Goal: Task Accomplishment & Management: Manage account settings

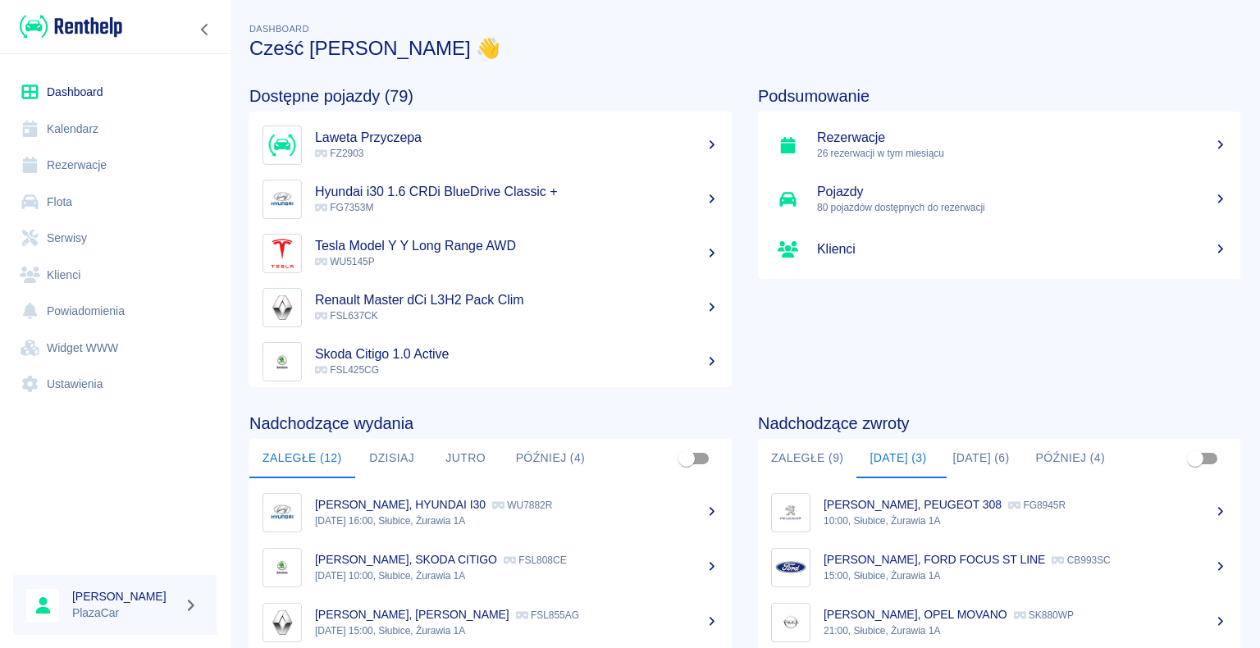
scroll to position [207, 0]
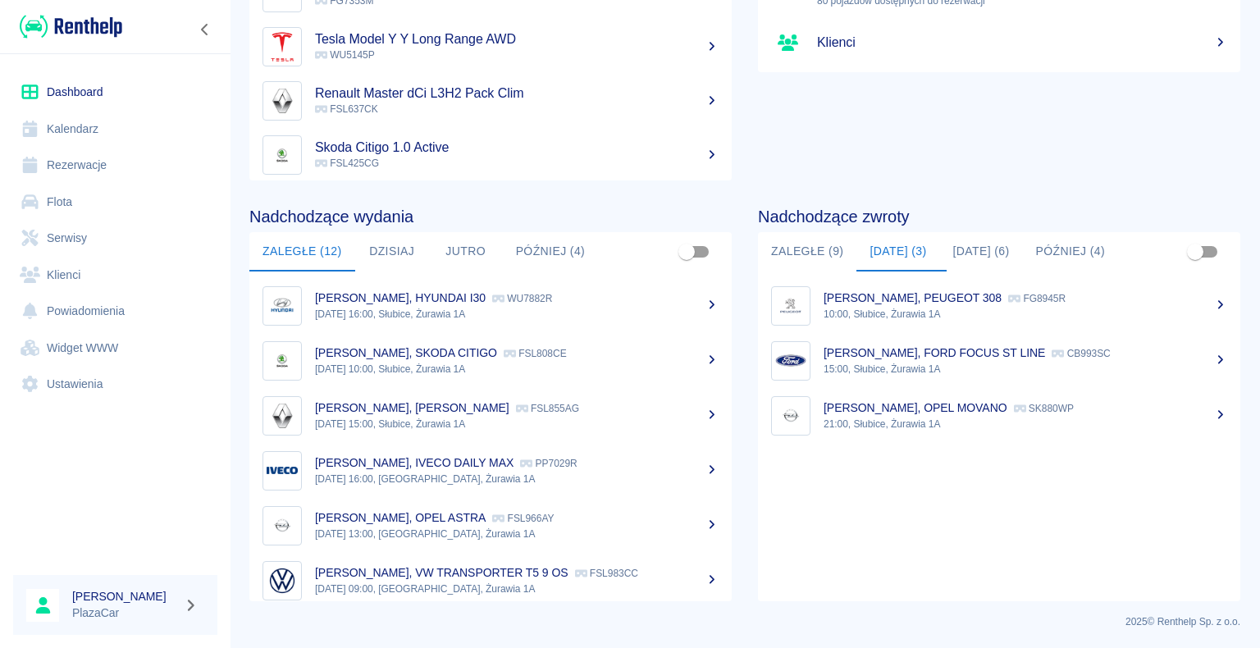
click at [114, 158] on link "Rezerwacje" at bounding box center [115, 165] width 204 height 37
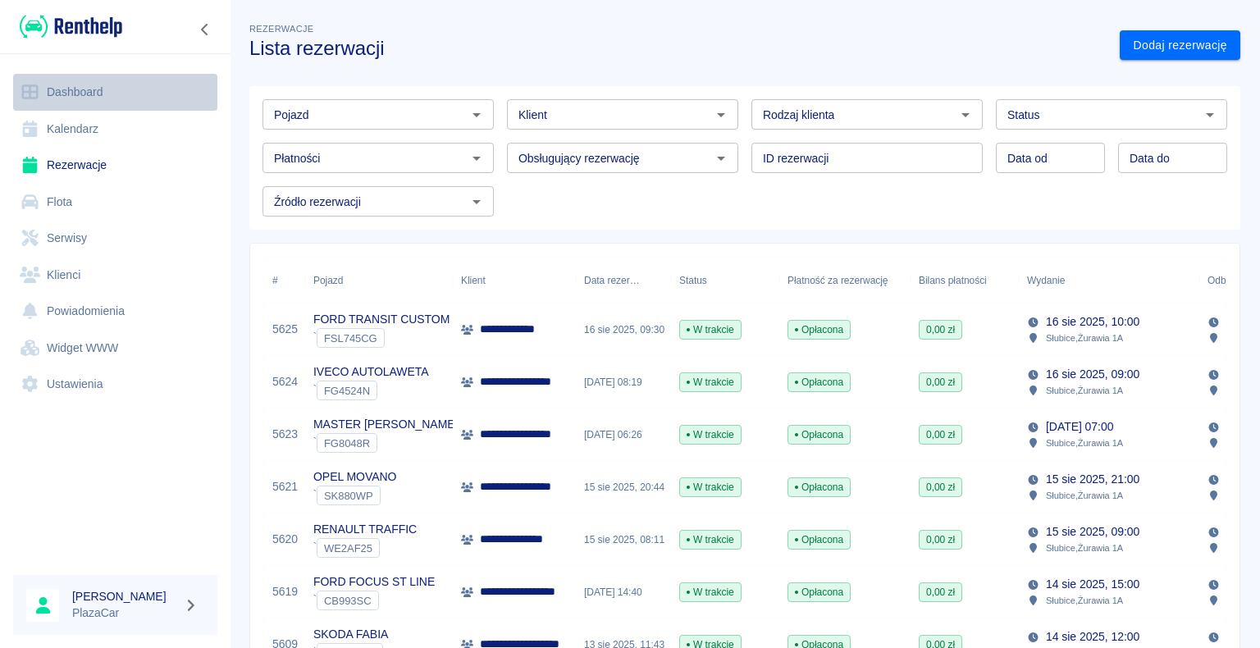
click at [82, 88] on link "Dashboard" at bounding box center [115, 92] width 204 height 37
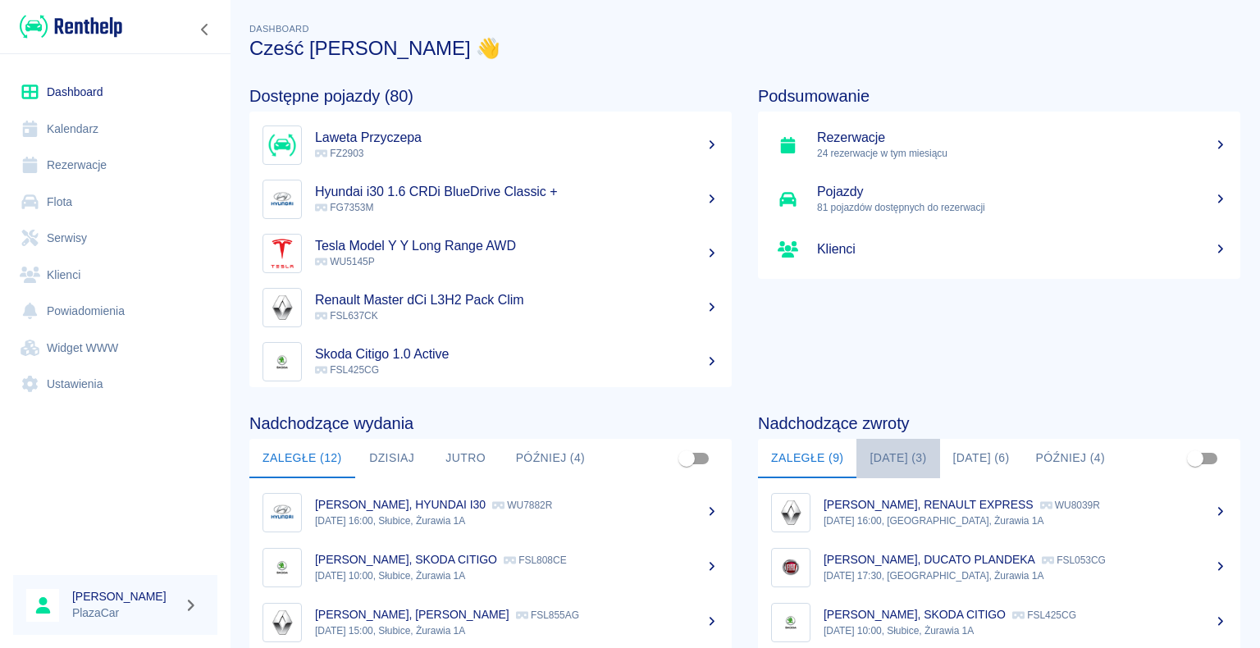
click at [897, 456] on button "[DATE] (3)" at bounding box center [898, 458] width 83 height 39
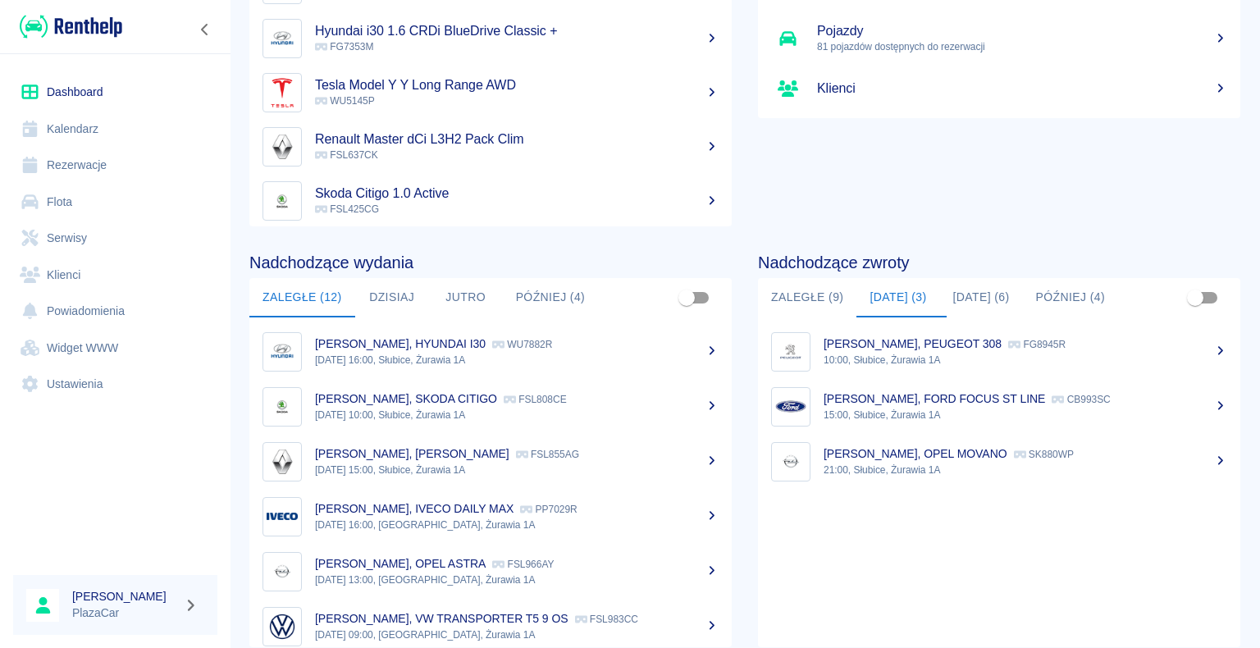
scroll to position [207, 0]
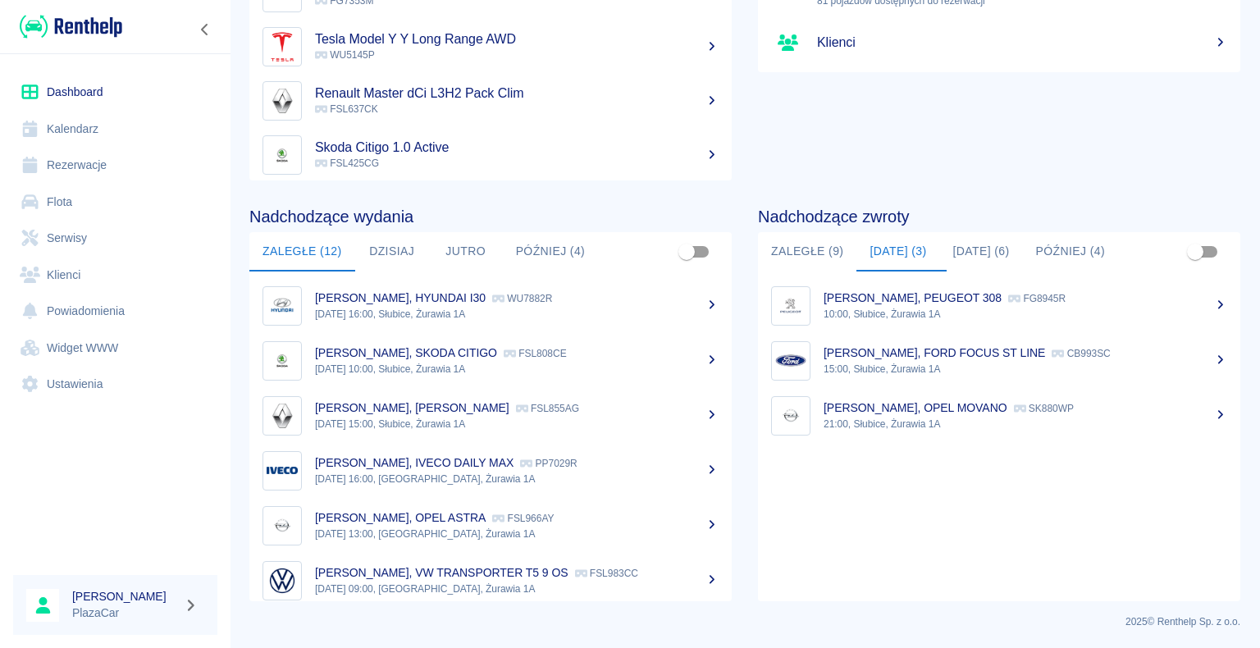
click at [794, 251] on button "Zaległe (9)" at bounding box center [807, 251] width 98 height 39
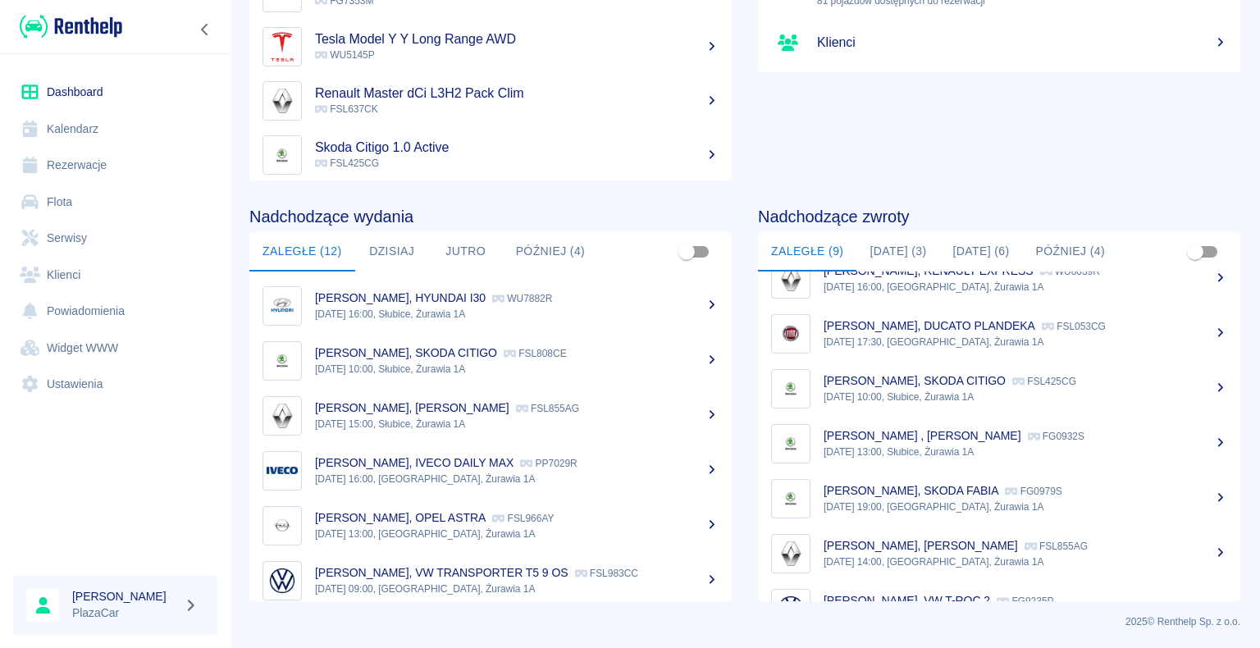
scroll to position [13, 0]
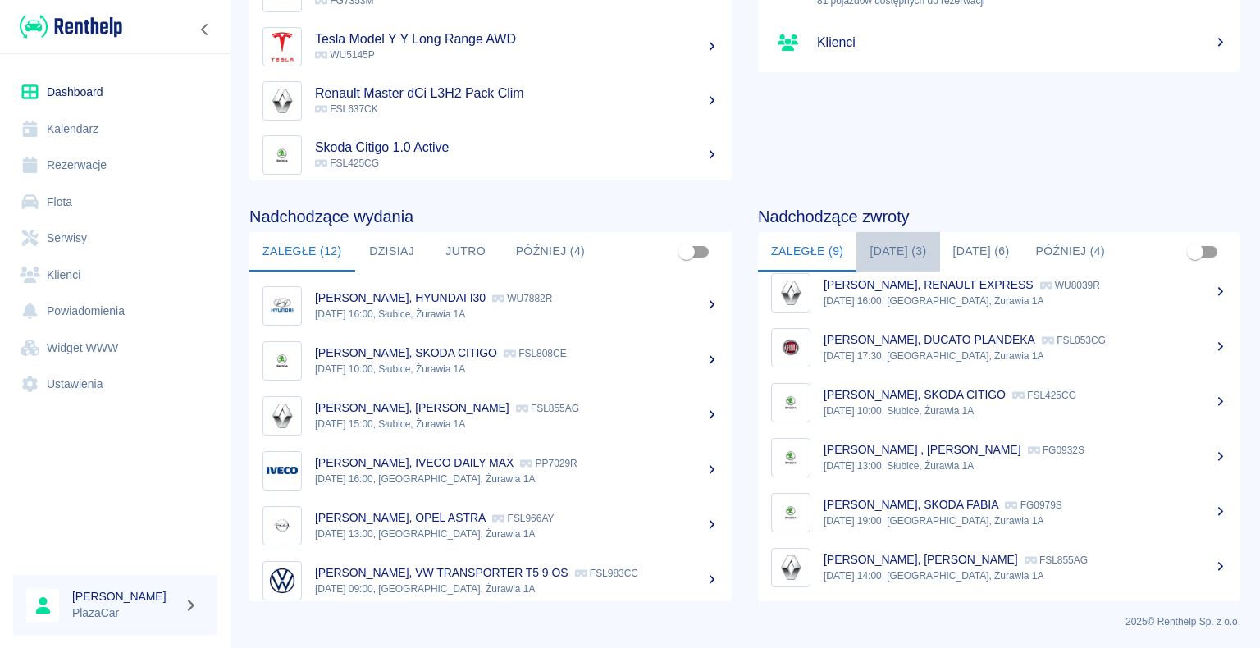
click at [895, 249] on button "[DATE] (3)" at bounding box center [898, 251] width 83 height 39
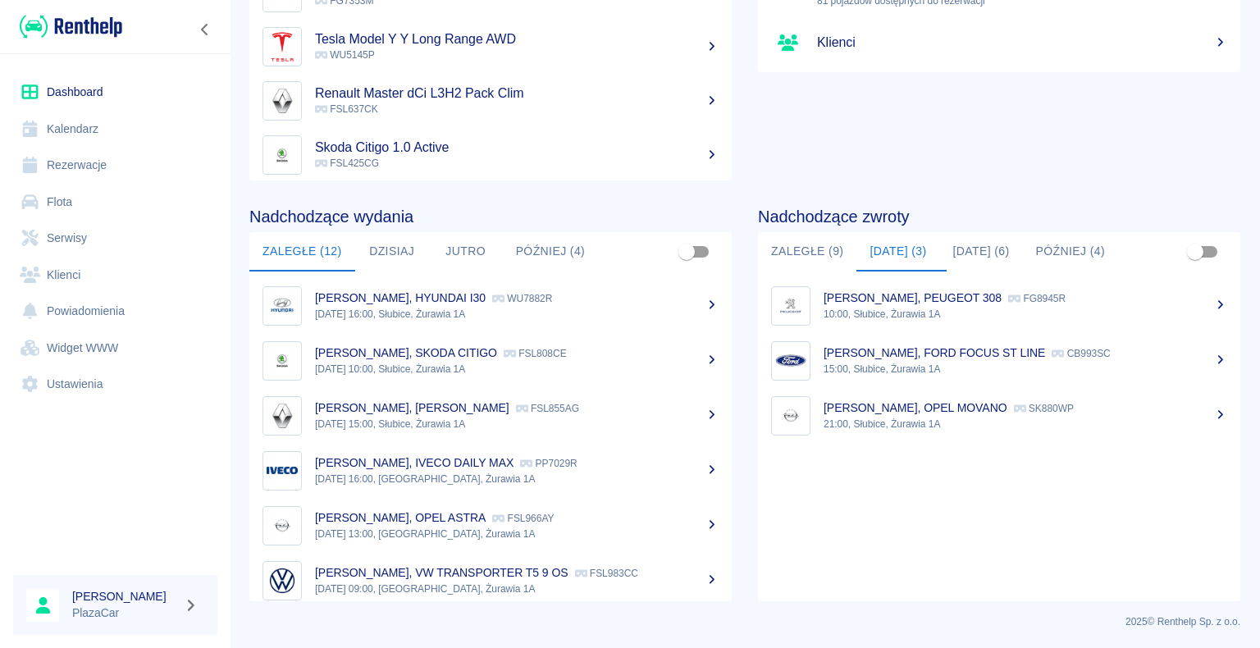
click at [899, 418] on p "21:00, Słubice, Żurawia 1A" at bounding box center [1026, 424] width 404 height 15
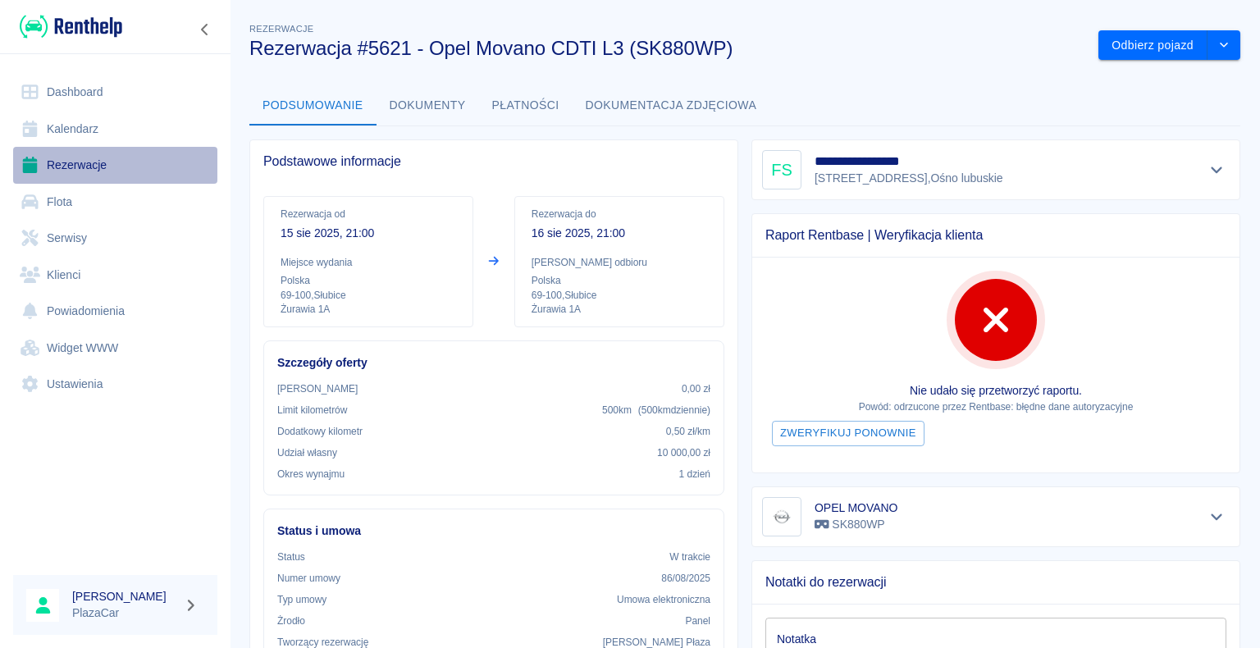
click at [94, 163] on link "Rezerwacje" at bounding box center [115, 165] width 204 height 37
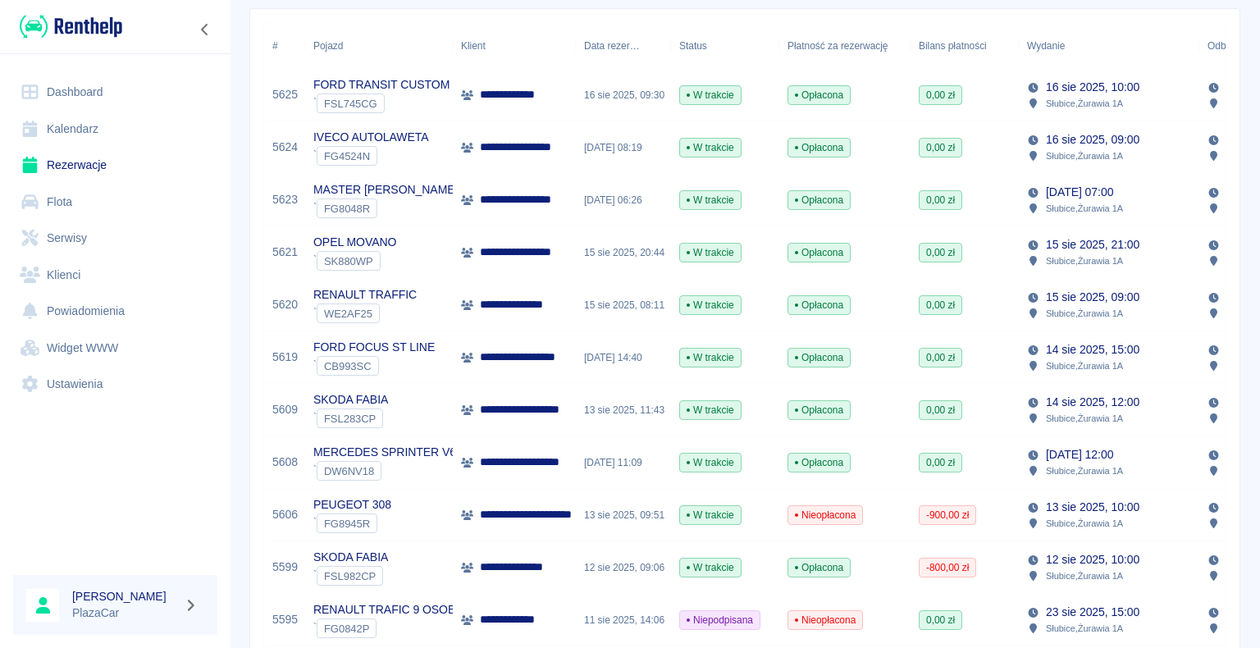
scroll to position [246, 0]
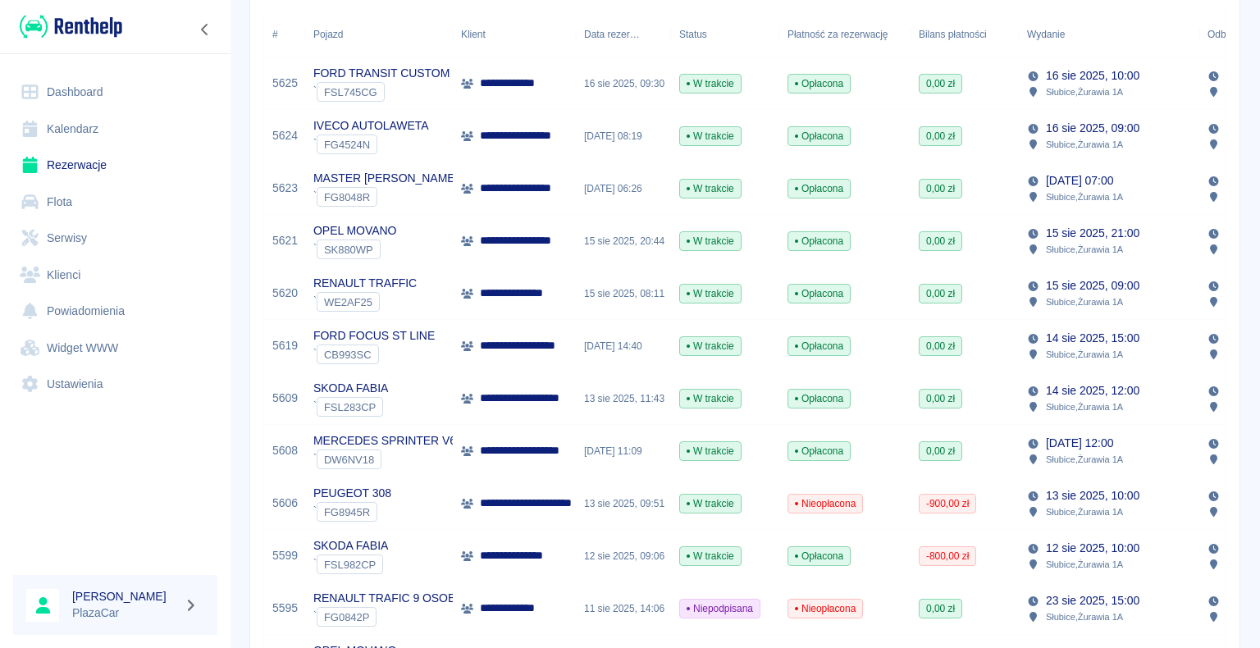
click at [563, 458] on p "**********" at bounding box center [531, 450] width 102 height 17
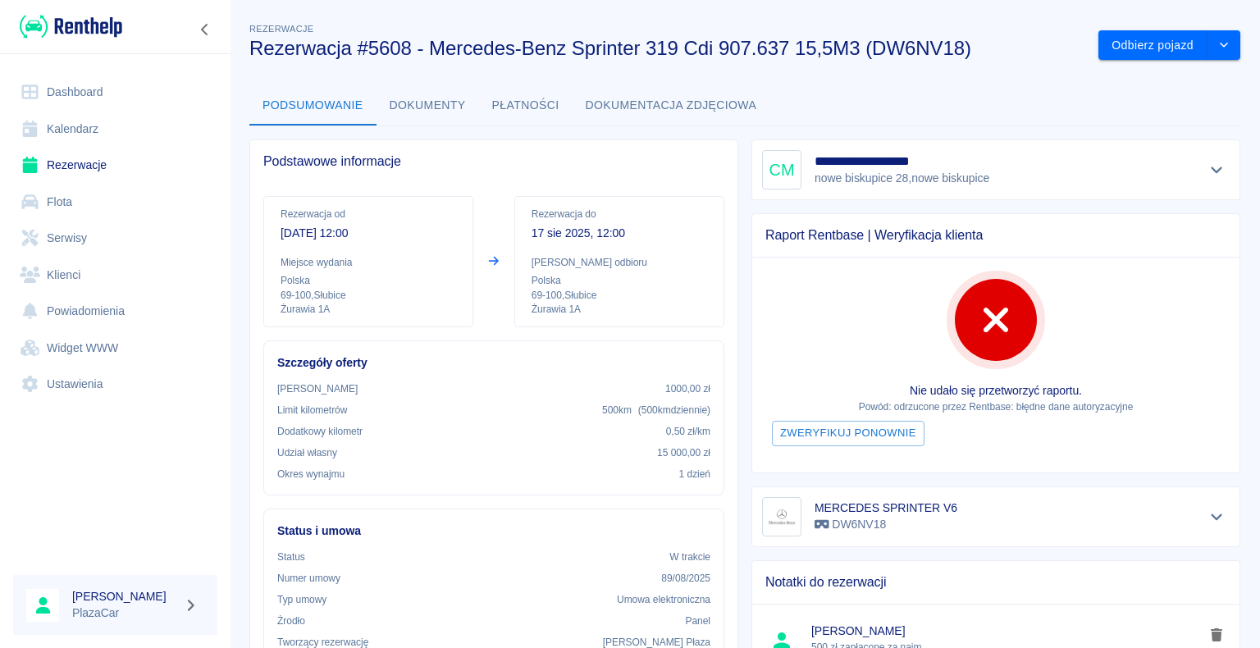
click at [1044, 80] on div "**********" at bounding box center [745, 592] width 1031 height 1170
click at [66, 160] on link "Rezerwacje" at bounding box center [115, 165] width 204 height 37
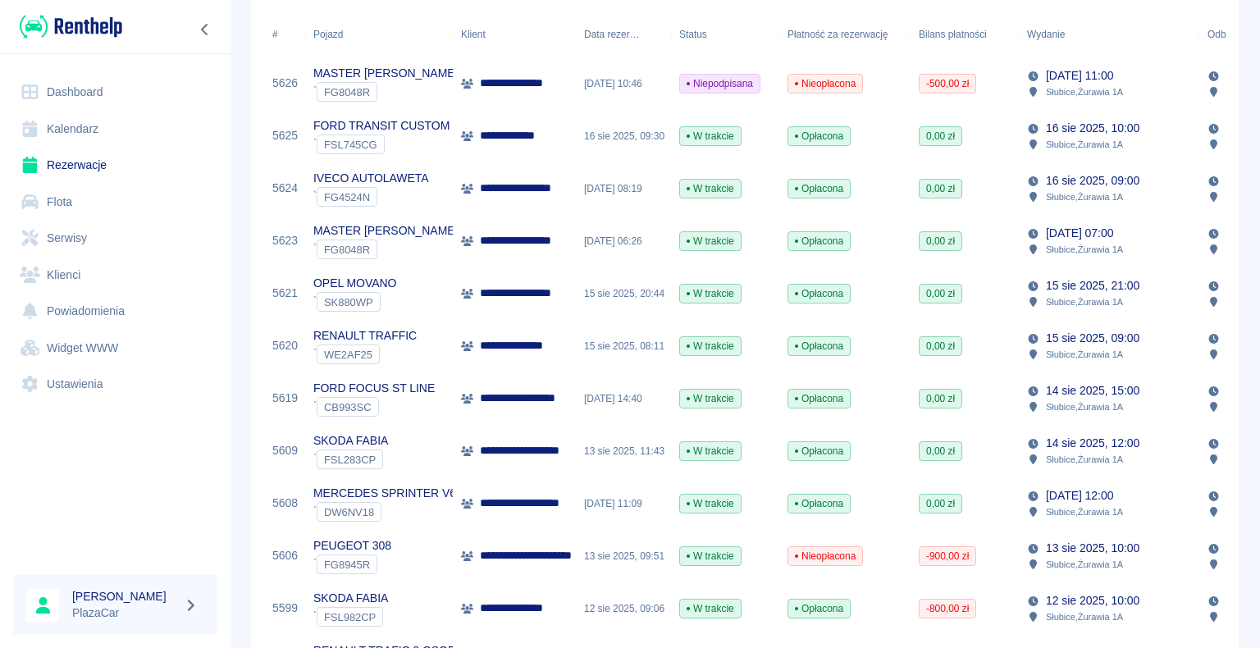
scroll to position [164, 0]
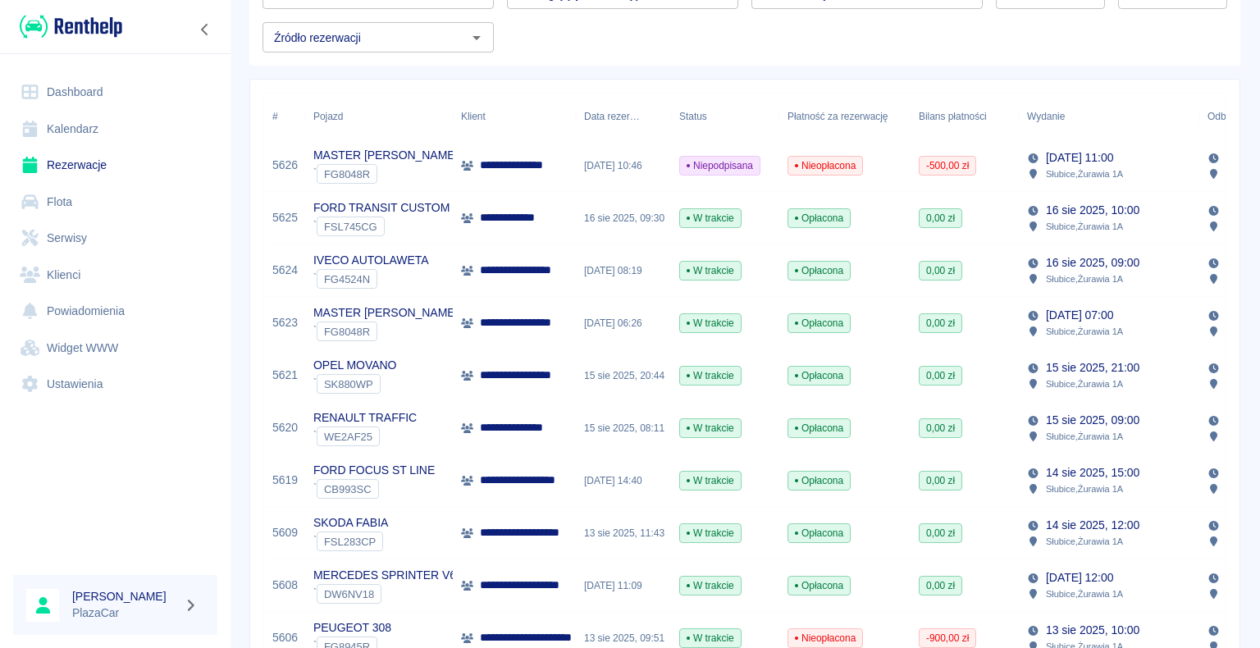
click at [405, 158] on p "MASTER [PERSON_NAME]" at bounding box center [385, 155] width 144 height 17
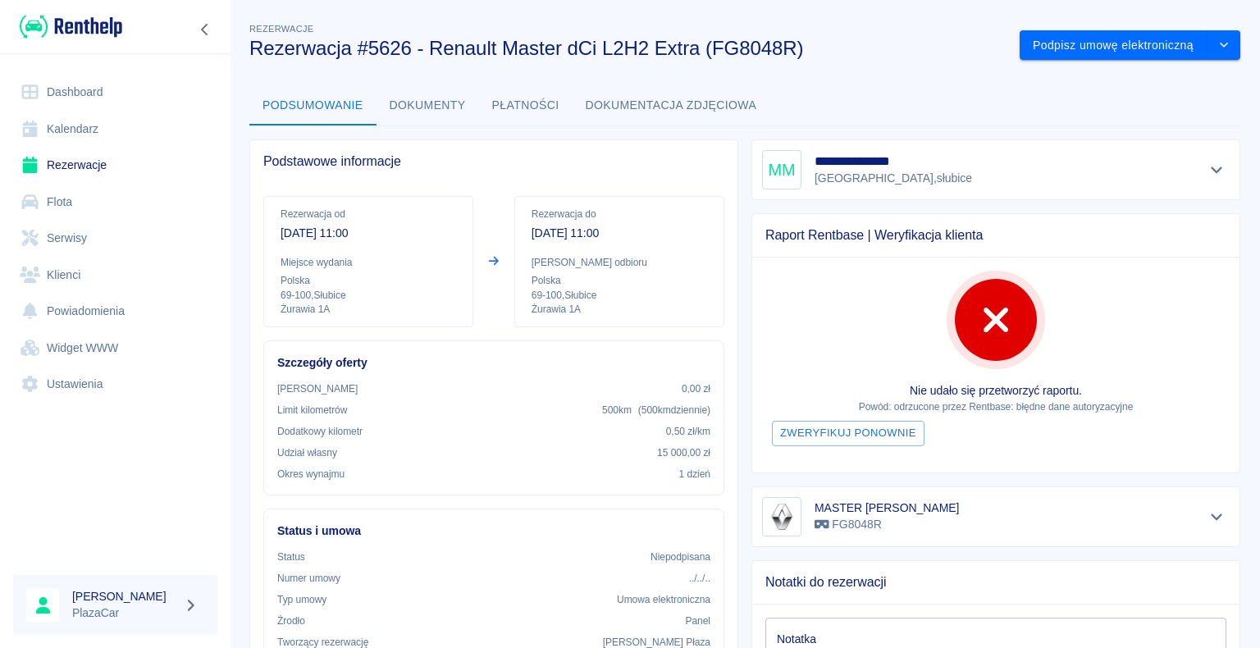
click at [107, 166] on link "Rezerwacje" at bounding box center [115, 165] width 204 height 37
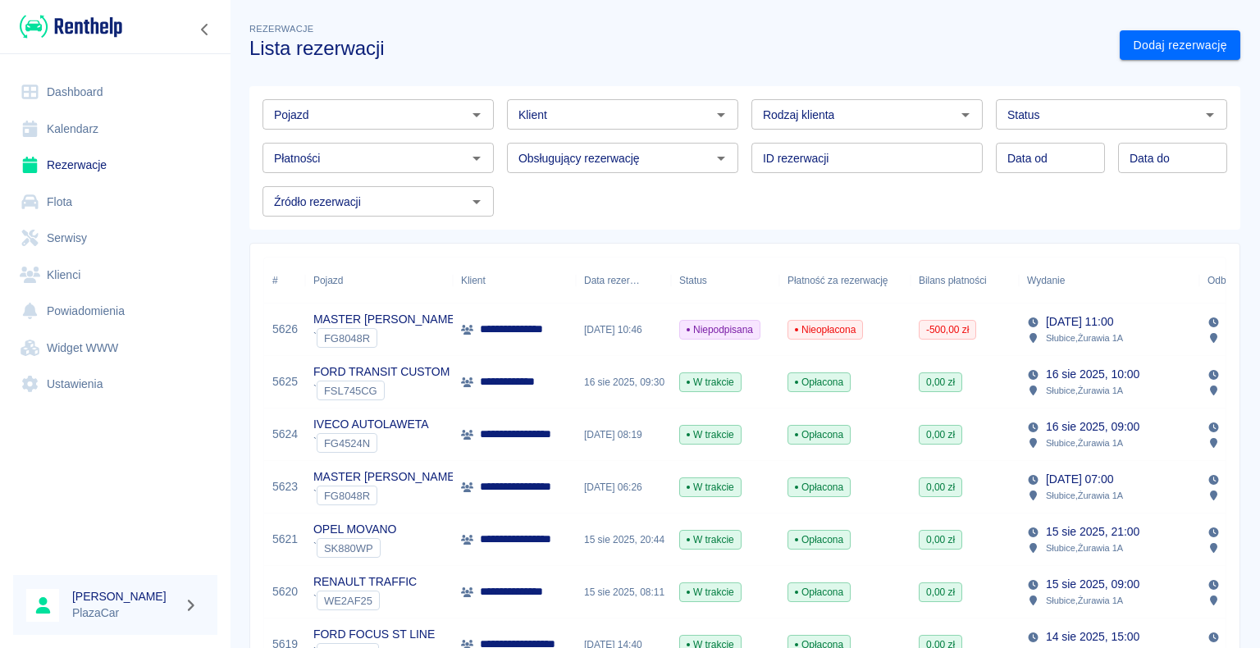
click at [380, 478] on p "MASTER [PERSON_NAME]" at bounding box center [385, 477] width 144 height 17
click at [615, 332] on div "[DATE] 10:46" at bounding box center [623, 330] width 95 height 53
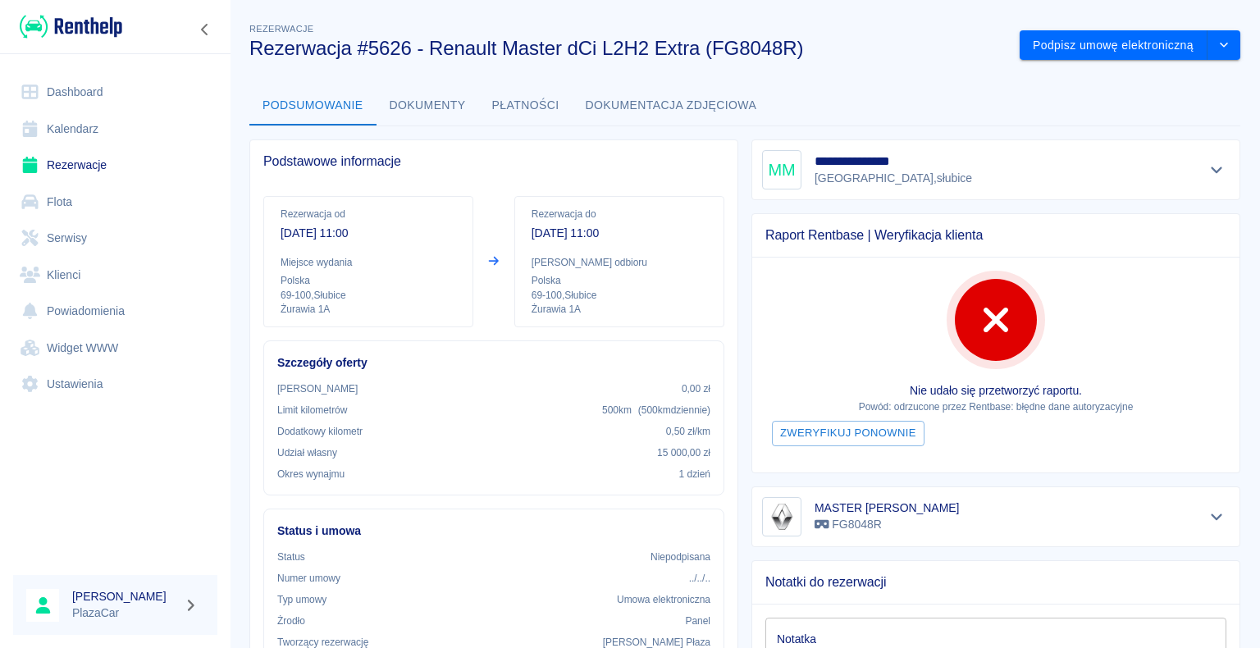
click at [67, 163] on link "Rezerwacje" at bounding box center [115, 165] width 204 height 37
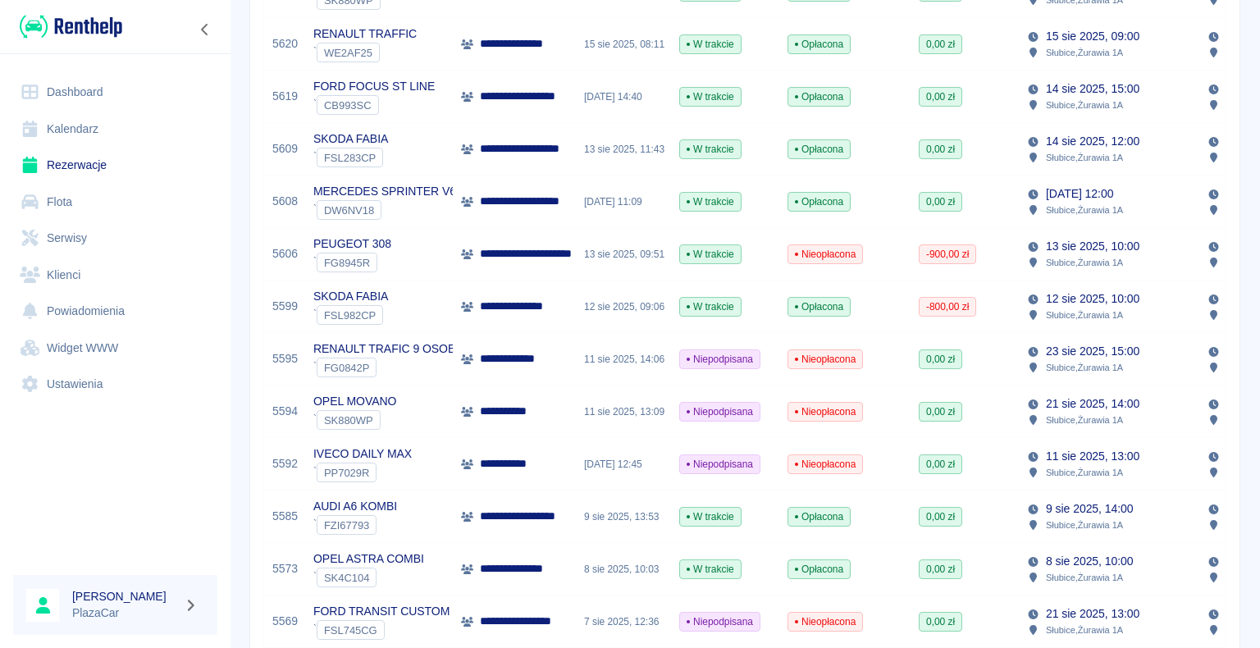
scroll to position [574, 0]
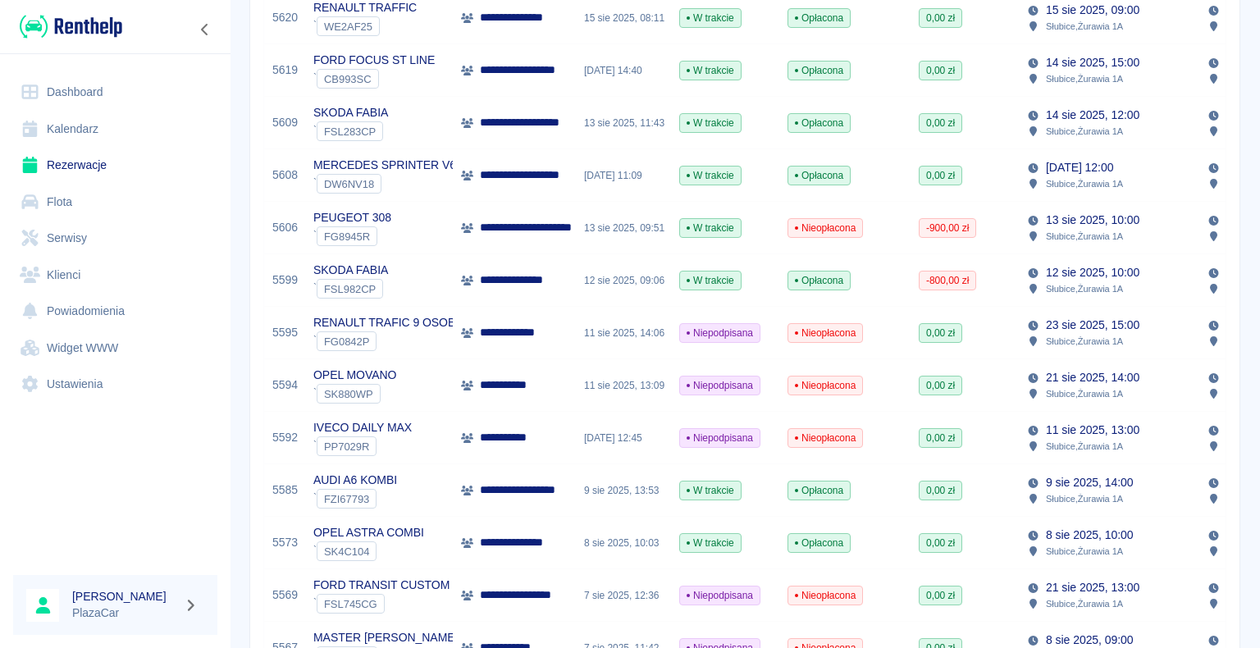
click at [522, 435] on p "**********" at bounding box center [509, 437] width 58 height 17
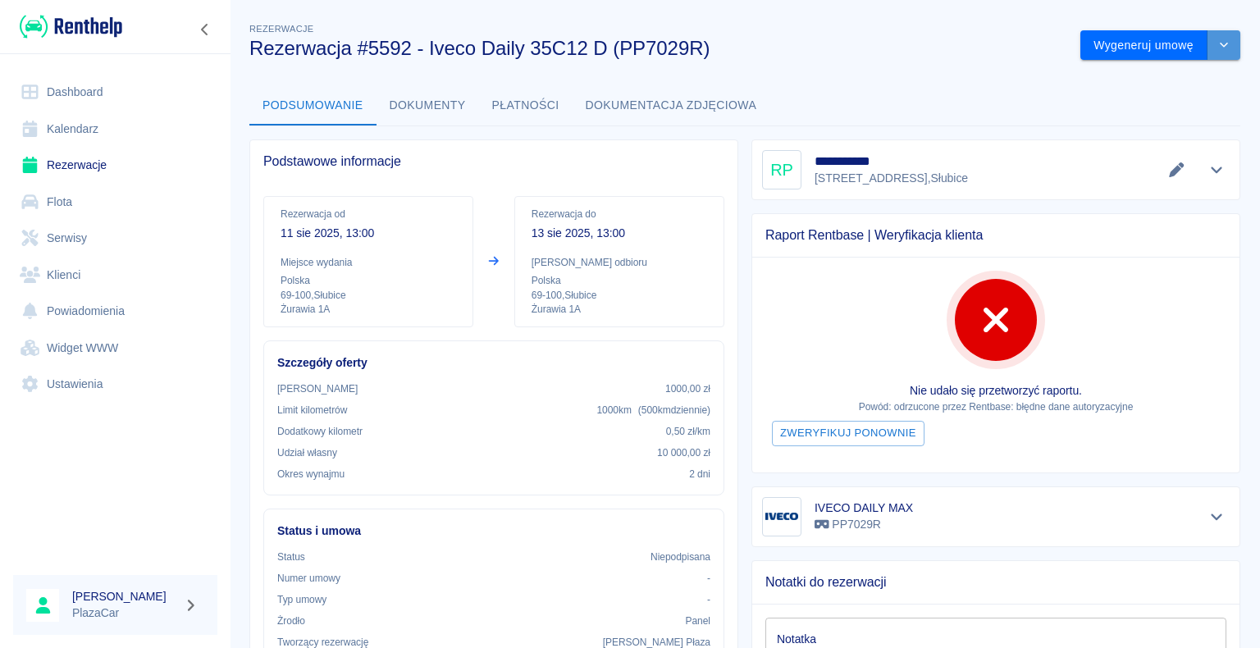
click at [1218, 45] on icon "drop-down" at bounding box center [1224, 44] width 13 height 11
click at [1152, 130] on li "Anuluj rezerwację" at bounding box center [1147, 134] width 133 height 27
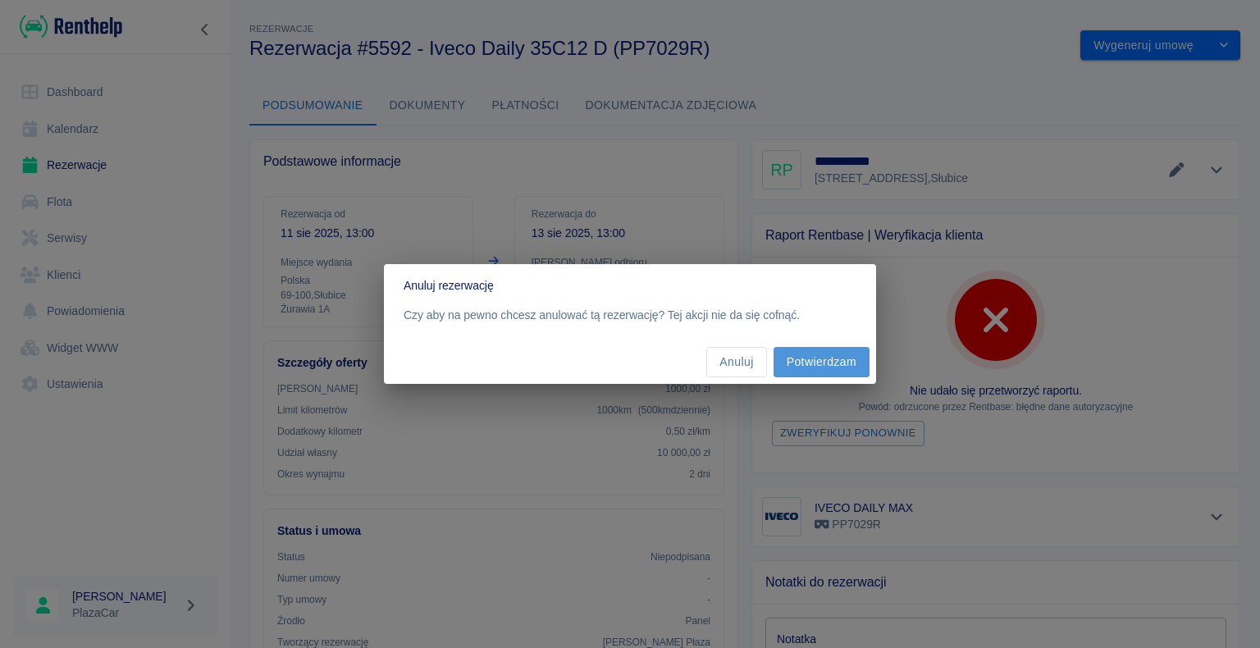
click at [808, 361] on button "Potwierdzam" at bounding box center [822, 362] width 96 height 30
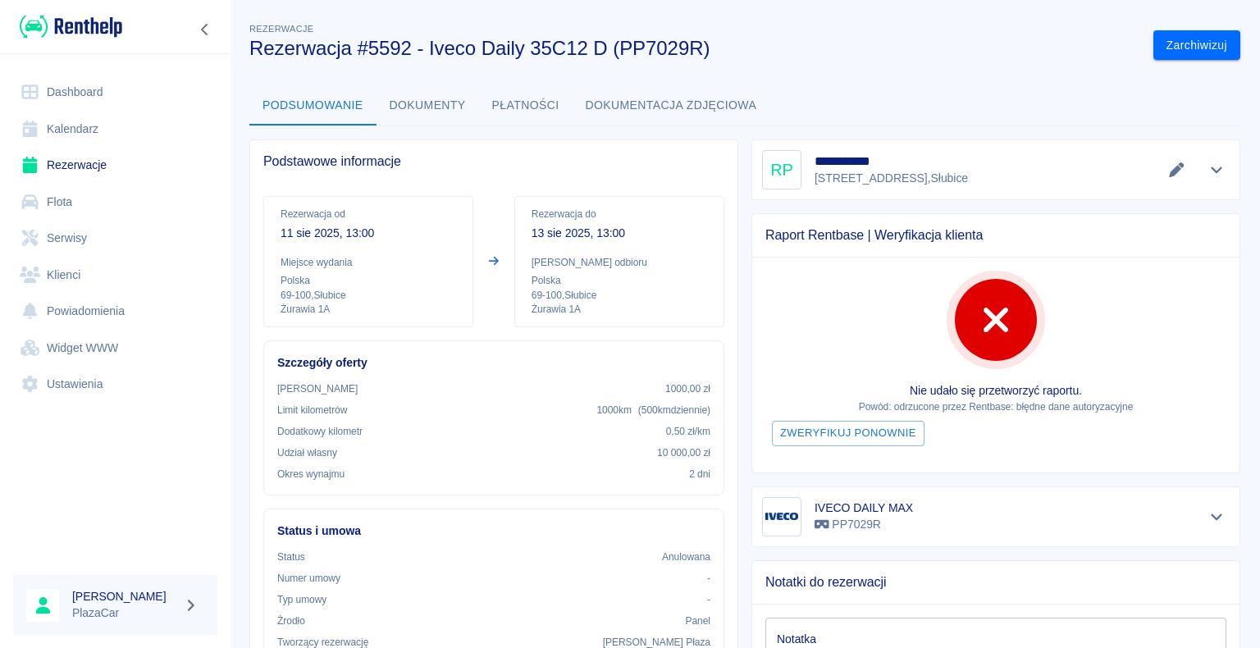
click at [87, 162] on link "Rezerwacje" at bounding box center [115, 165] width 204 height 37
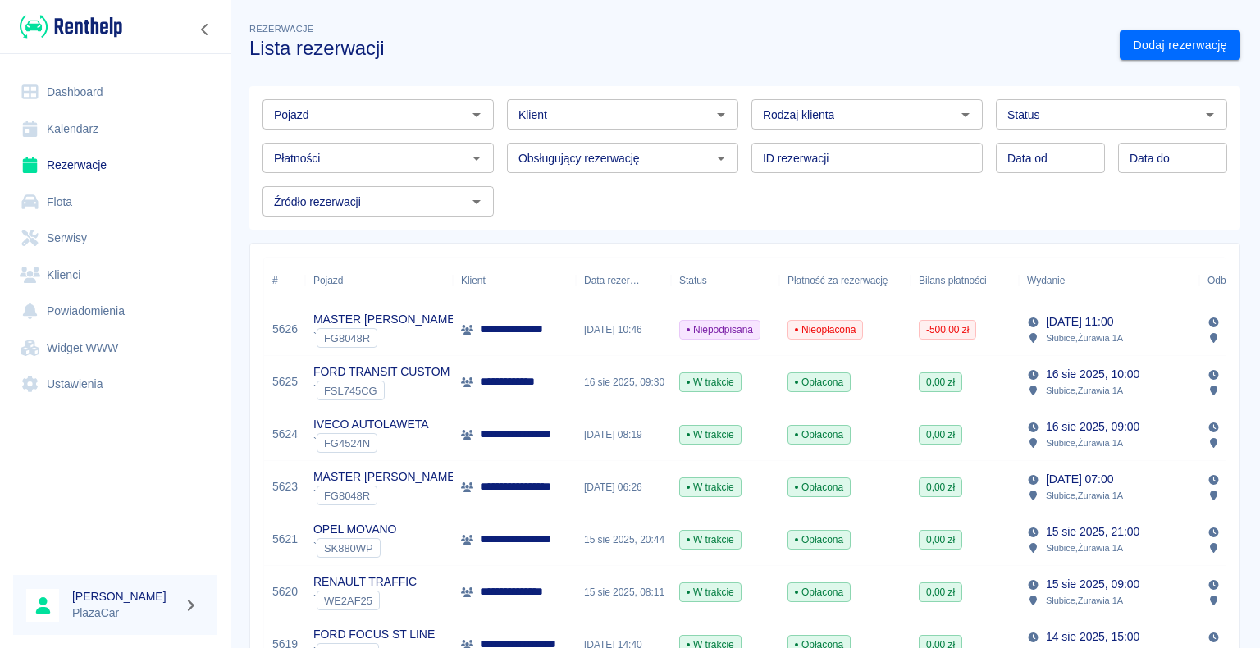
click at [90, 93] on link "Dashboard" at bounding box center [115, 92] width 204 height 37
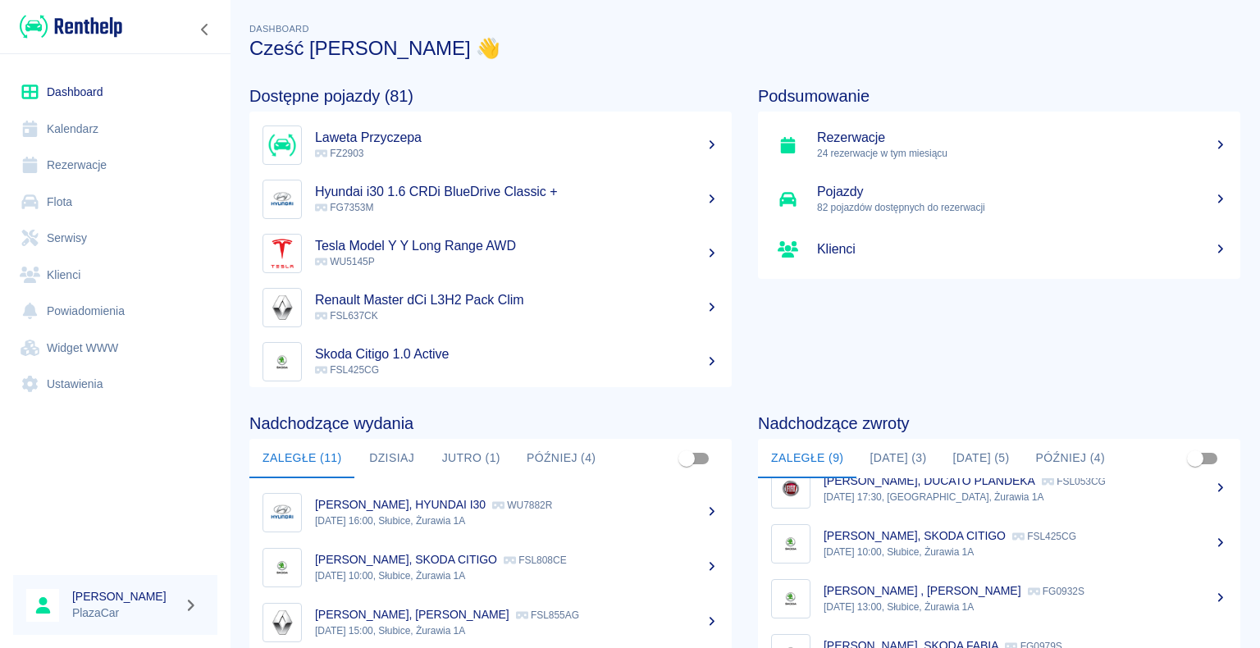
scroll to position [14, 0]
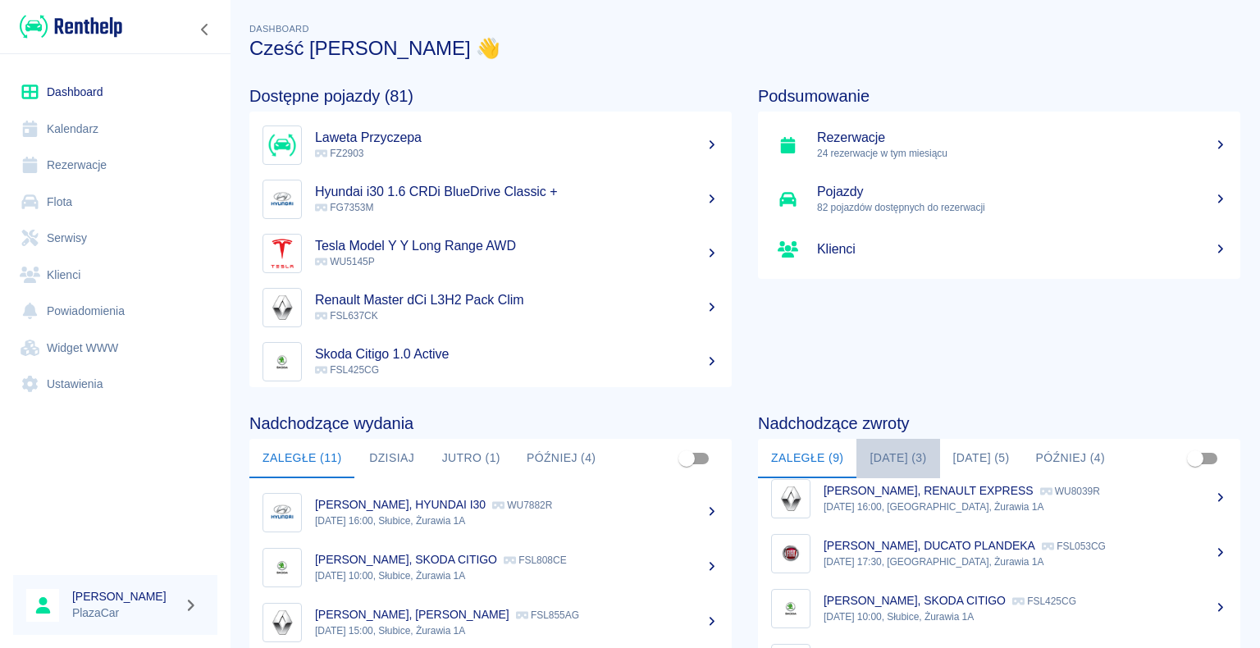
click at [896, 458] on button "[DATE] (3)" at bounding box center [898, 458] width 83 height 39
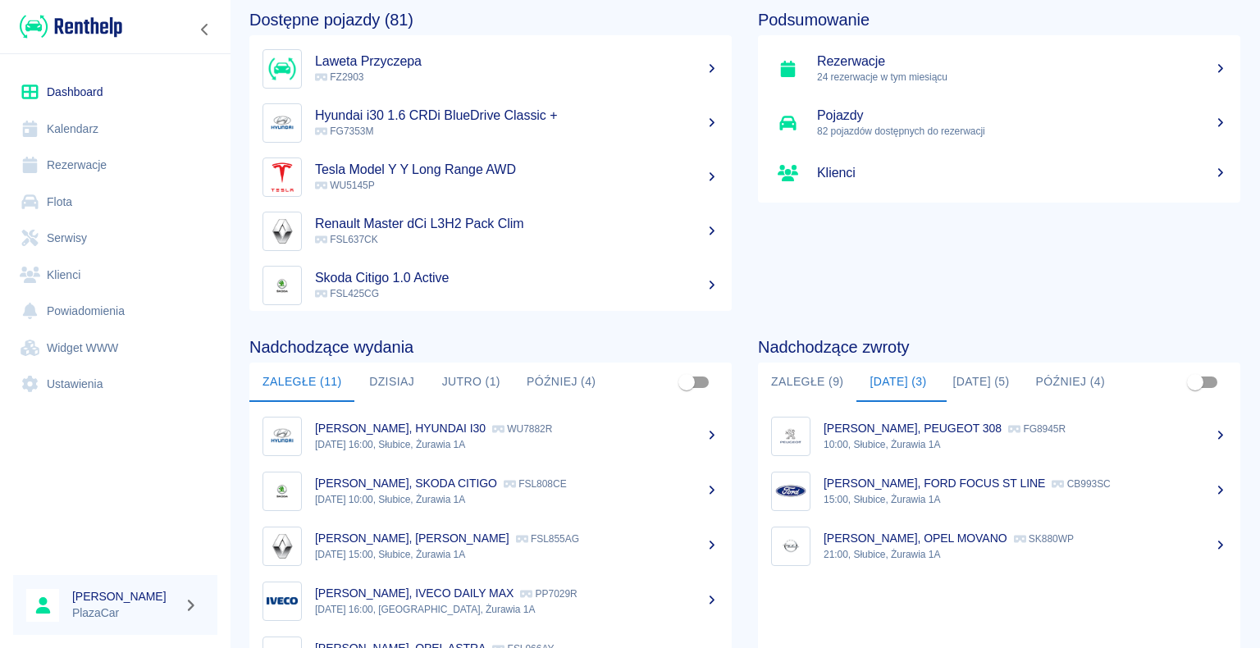
scroll to position [164, 0]
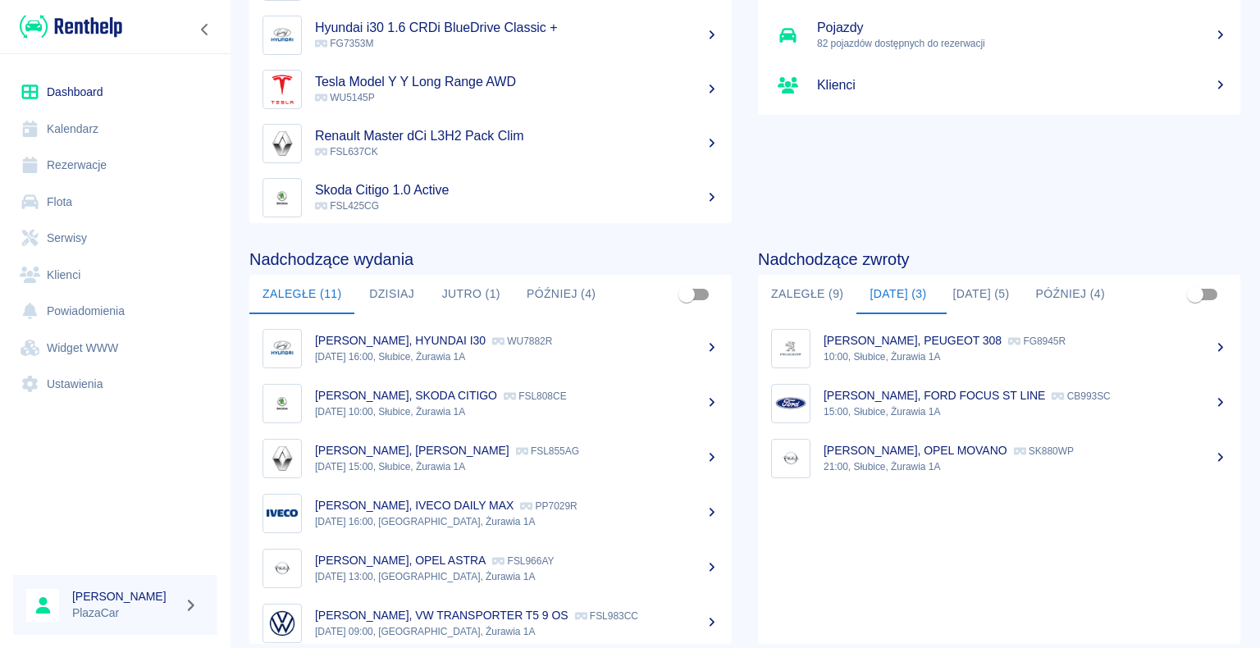
click at [796, 289] on button "Zaległe (9)" at bounding box center [807, 294] width 98 height 39
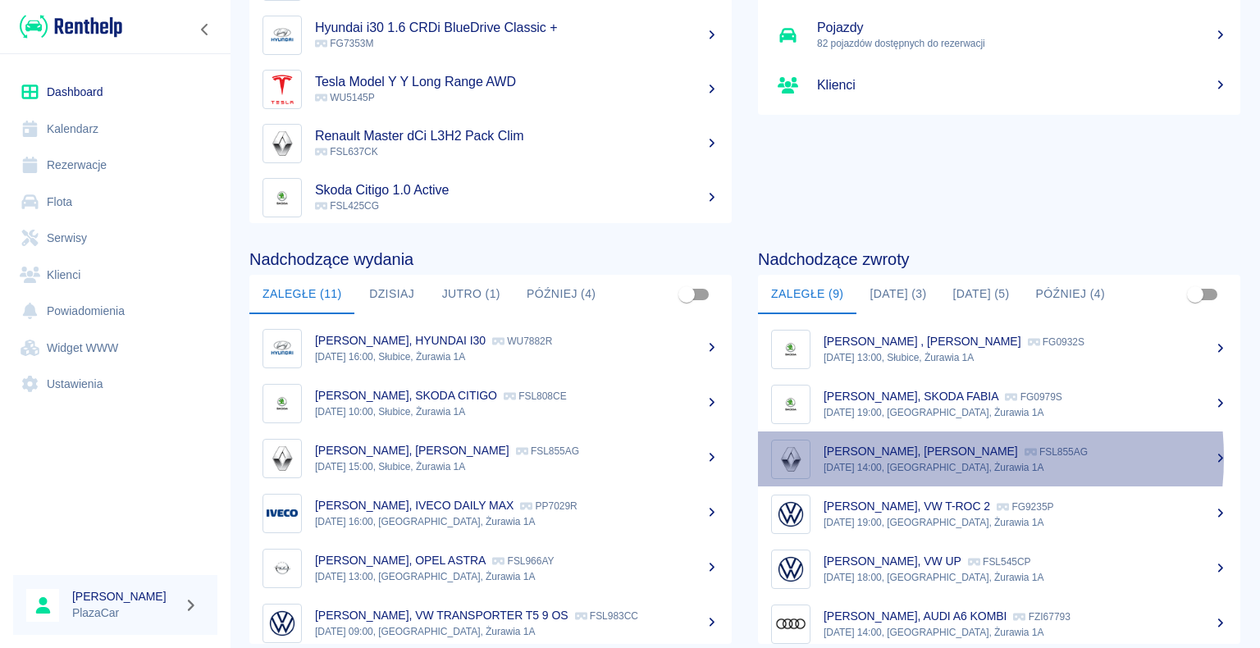
click at [921, 458] on p "[PERSON_NAME], [PERSON_NAME]" at bounding box center [921, 451] width 194 height 13
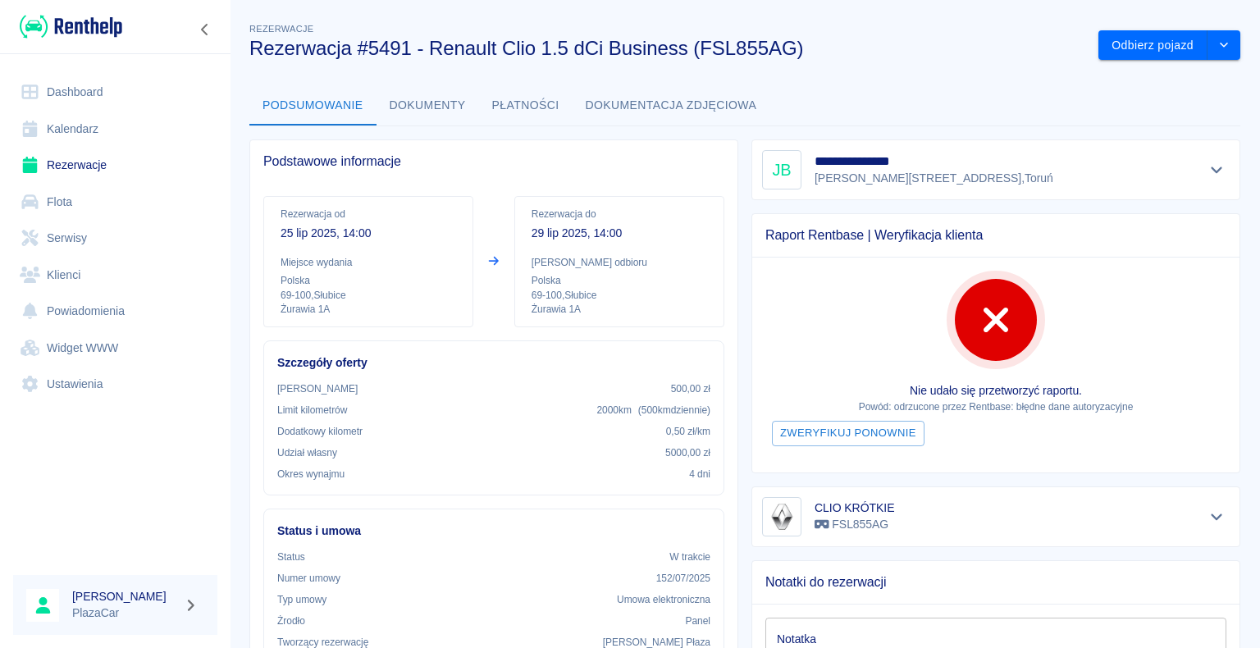
click at [81, 80] on link "Dashboard" at bounding box center [115, 92] width 204 height 37
click at [13, 74] on link "Dashboard" at bounding box center [115, 92] width 204 height 37
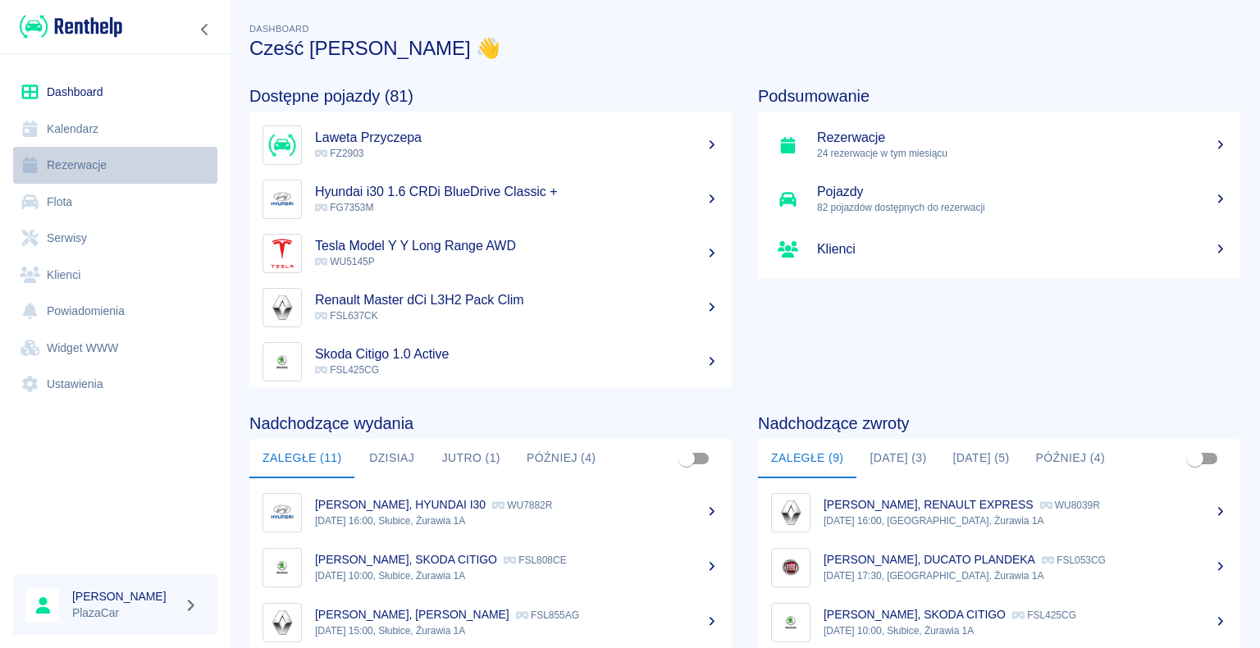
click at [118, 167] on link "Rezerwacje" at bounding box center [115, 165] width 204 height 37
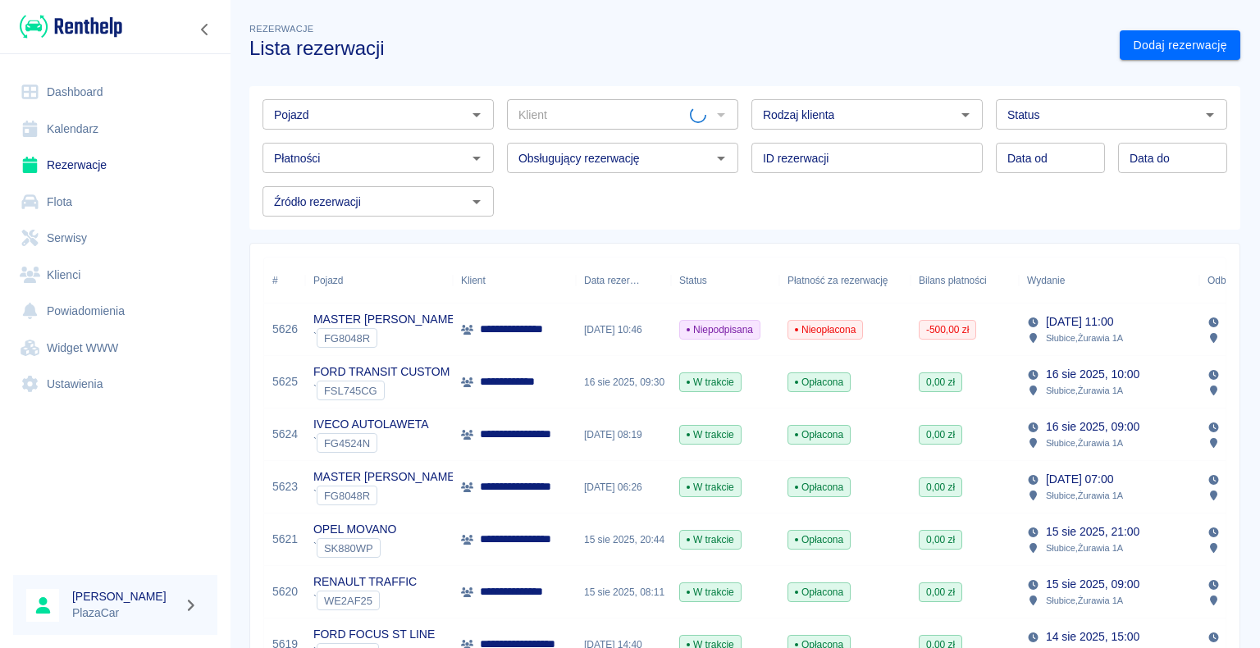
click at [473, 118] on icon "Otwórz" at bounding box center [477, 115] width 20 height 20
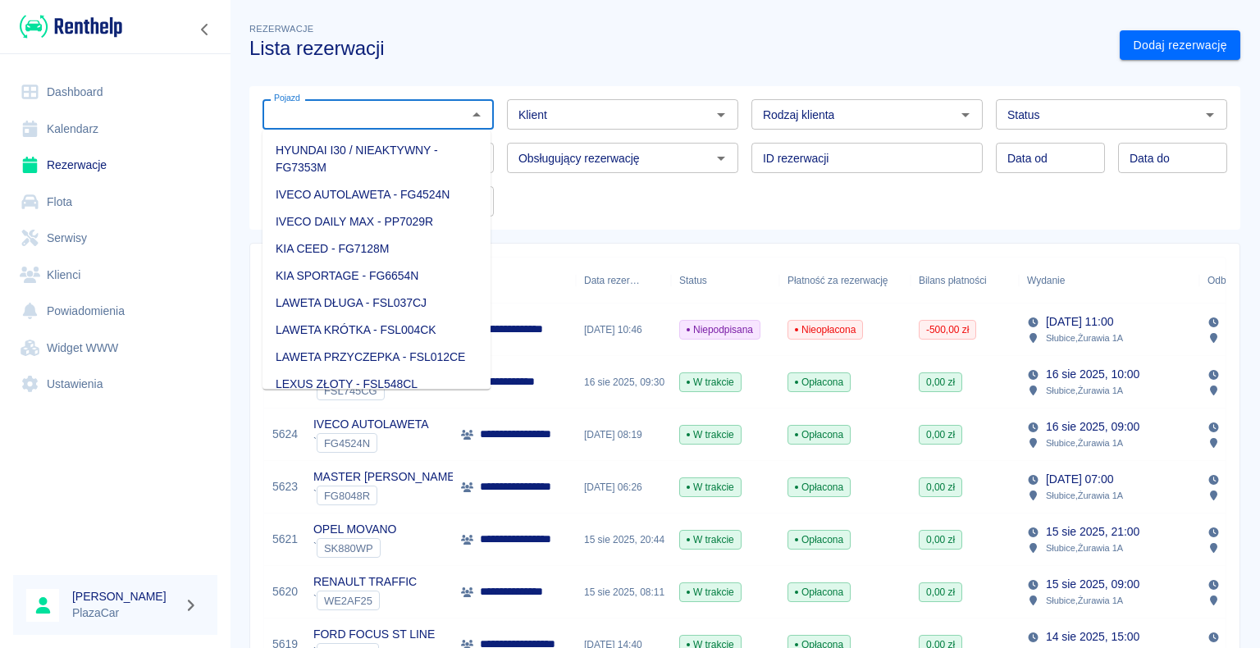
scroll to position [574, 0]
